Goal: Understand process/instructions

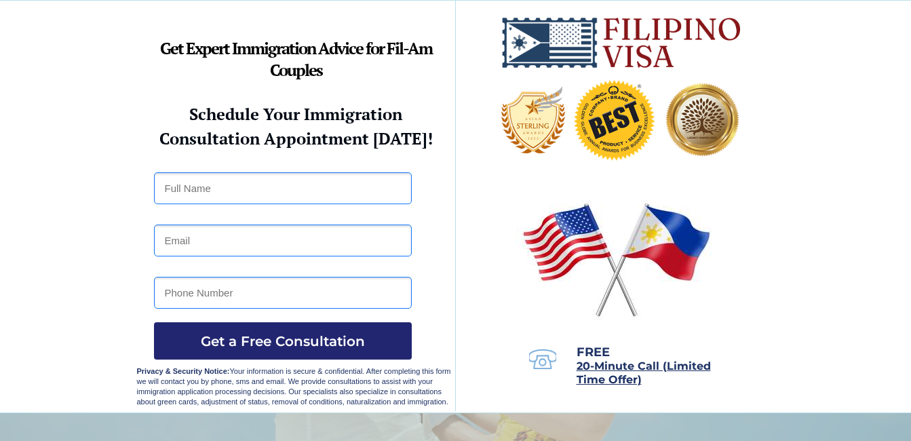
click at [60, 72] on div at bounding box center [455, 207] width 911 height 412
click at [102, 183] on div at bounding box center [455, 207] width 911 height 412
click at [516, 440] on html "Success Starts with Our Expert Immigration Consultants Specializing in K1 and C…" at bounding box center [455, 220] width 911 height 441
